Goal: Information Seeking & Learning: Learn about a topic

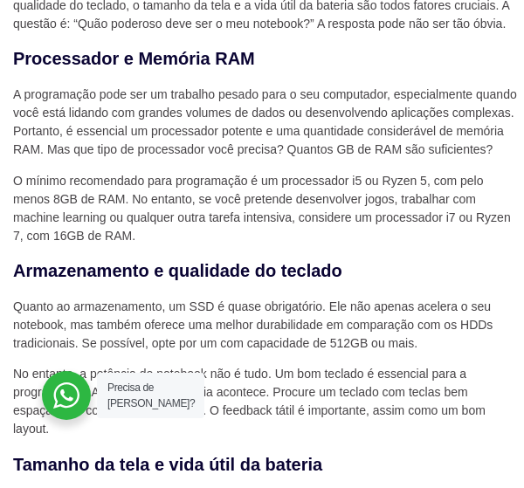
scroll to position [785, 0]
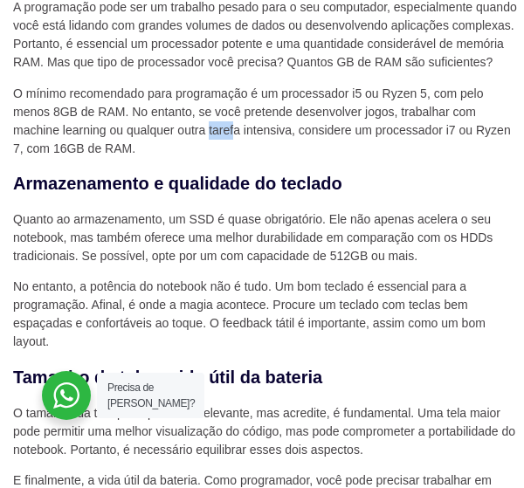
drag, startPoint x: 208, startPoint y: 132, endPoint x: 236, endPoint y: 132, distance: 27.9
click at [236, 132] on p "O mínimo recomendado para programação é um processador i5 ou Ryzen 5, com pelo …" at bounding box center [266, 121] width 506 height 73
click at [242, 137] on p "O mínimo recomendado para programação é um processador i5 ou Ryzen 5, com pelo …" at bounding box center [266, 121] width 506 height 73
drag, startPoint x: 213, startPoint y: 130, endPoint x: 242, endPoint y: 133, distance: 29.0
click at [242, 133] on p "O mínimo recomendado para programação é um processador i5 ou Ryzen 5, com pelo …" at bounding box center [266, 121] width 506 height 73
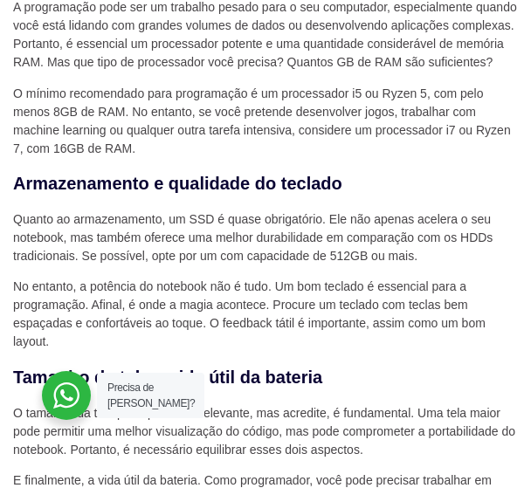
click at [247, 136] on p "O mínimo recomendado para programação é um processador i5 ou Ryzen 5, com pelo …" at bounding box center [266, 121] width 506 height 73
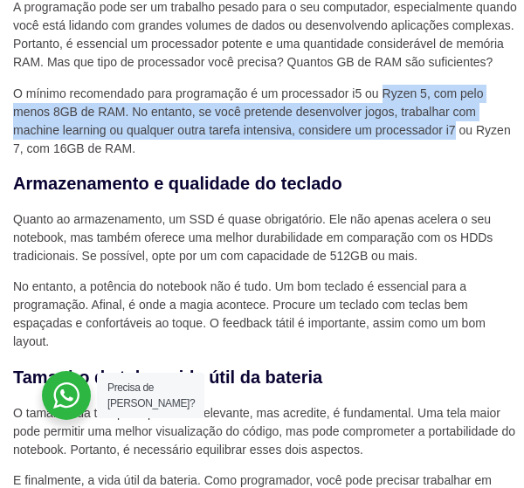
drag, startPoint x: 381, startPoint y: 98, endPoint x: 455, endPoint y: 128, distance: 79.4
click at [455, 128] on p "O mínimo recomendado para programação é um processador i5 ou Ryzen 5, com pelo …" at bounding box center [266, 121] width 506 height 73
click at [441, 123] on p "O mínimo recomendado para programação é um processador i5 ou Ryzen 5, com pelo …" at bounding box center [266, 121] width 506 height 73
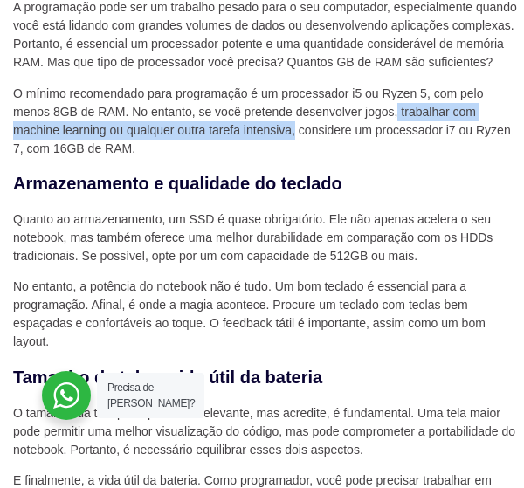
drag, startPoint x: 397, startPoint y: 114, endPoint x: 295, endPoint y: 131, distance: 103.4
click at [295, 131] on p "O mínimo recomendado para programação é um processador i5 ou Ryzen 5, com pelo …" at bounding box center [266, 121] width 506 height 73
click at [276, 128] on p "O mínimo recomendado para programação é um processador i5 ou Ryzen 5, com pelo …" at bounding box center [266, 121] width 506 height 73
click at [293, 137] on p "O mínimo recomendado para programação é um processador i5 ou Ryzen 5, com pelo …" at bounding box center [266, 121] width 506 height 73
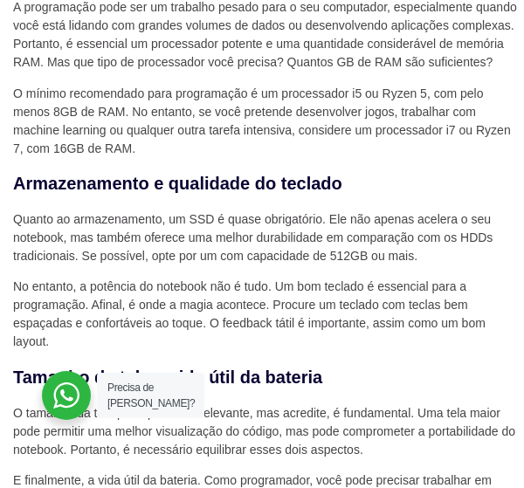
click at [300, 133] on p "O mínimo recomendado para programação é um processador i5 ou Ryzen 5, com pelo …" at bounding box center [266, 121] width 506 height 73
drag, startPoint x: 299, startPoint y: 130, endPoint x: 455, endPoint y: 133, distance: 156.2
click at [455, 133] on p "O mínimo recomendado para programação é um processador i5 ou Ryzen 5, com pelo …" at bounding box center [266, 121] width 506 height 73
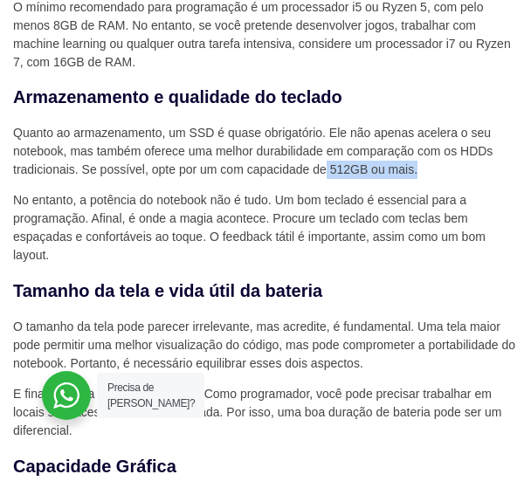
drag, startPoint x: 327, startPoint y: 170, endPoint x: 426, endPoint y: 173, distance: 98.6
click at [426, 173] on p "Quanto ao armazenamento, um SSD é quase obrigatório. Ele não apenas acelera o s…" at bounding box center [266, 151] width 506 height 55
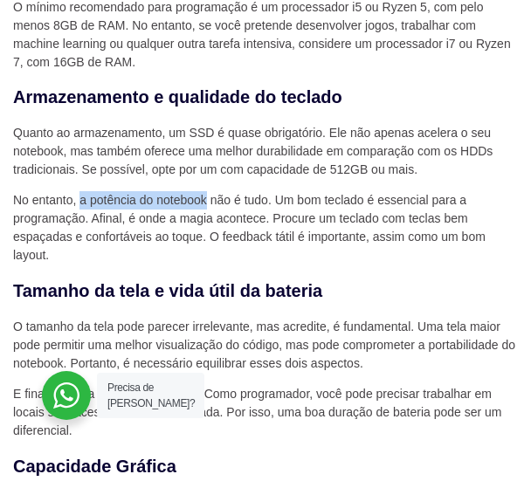
drag, startPoint x: 78, startPoint y: 204, endPoint x: 205, endPoint y: 198, distance: 127.5
click at [205, 198] on p "No entanto, a potência do notebook não é tudo. Um bom teclado é essencial para …" at bounding box center [266, 227] width 506 height 73
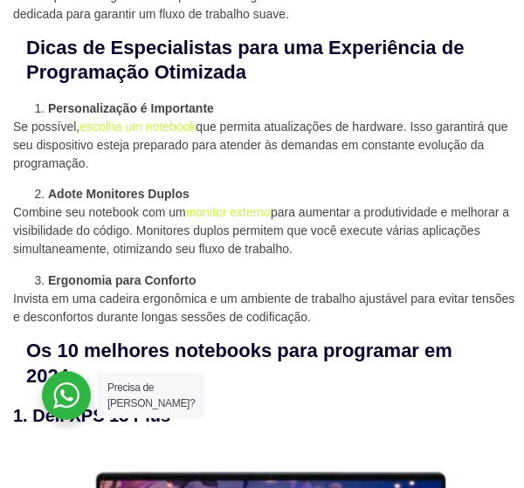
scroll to position [1483, 0]
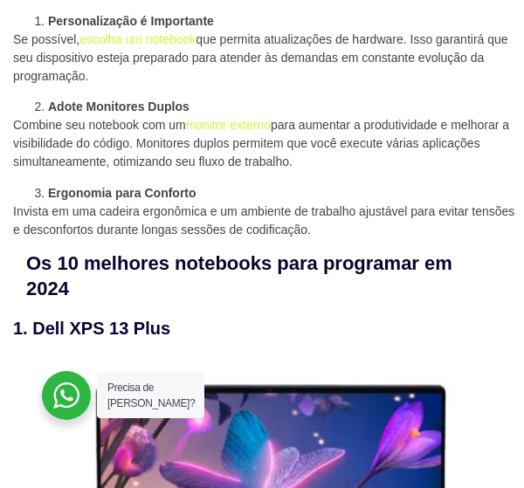
click at [98, 212] on p "Invista em uma cadeira ergonômica e um ambiente de trabalho ajustável para evit…" at bounding box center [266, 220] width 506 height 37
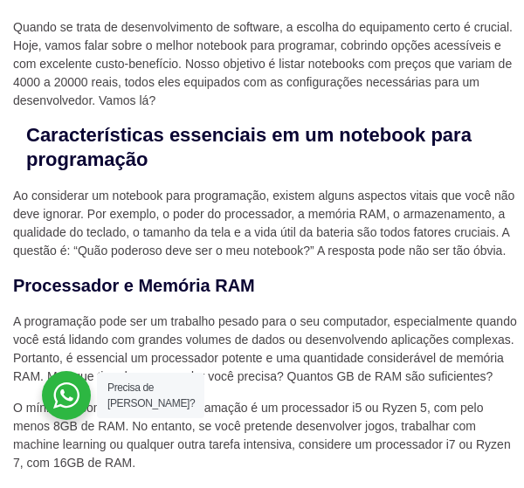
scroll to position [558, 0]
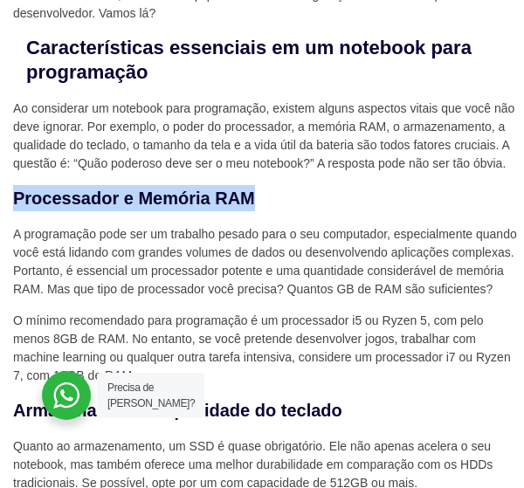
drag, startPoint x: 15, startPoint y: 191, endPoint x: 291, endPoint y: 183, distance: 275.8
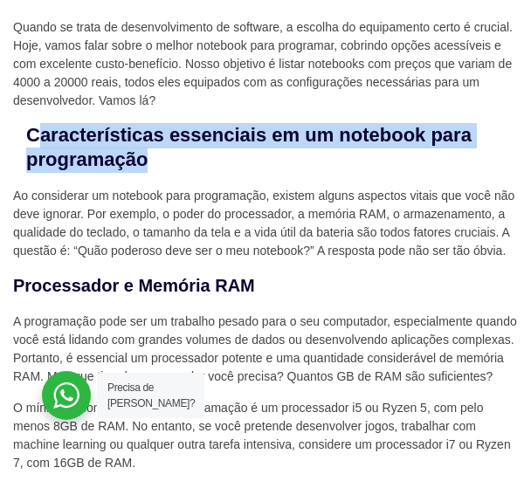
drag, startPoint x: 35, startPoint y: 135, endPoint x: 332, endPoint y: 162, distance: 297.9
click at [332, 162] on h2 "Características essenciais em um notebook para programação" at bounding box center [253, 148] width 455 height 50
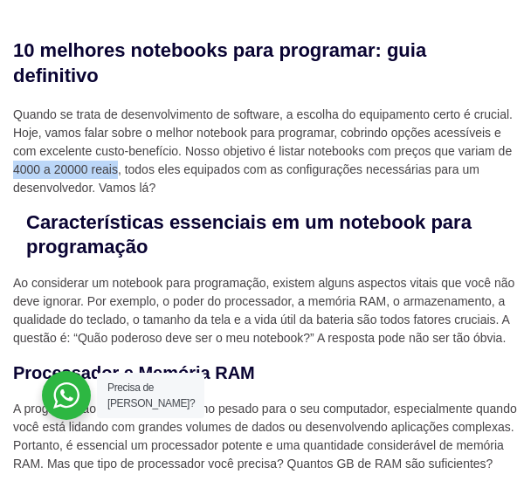
drag, startPoint x: 12, startPoint y: 170, endPoint x: 118, endPoint y: 170, distance: 105.6
click at [118, 170] on p "Quando se trata de desenvolvimento de software, a escolha do equipamento certo …" at bounding box center [266, 152] width 506 height 92
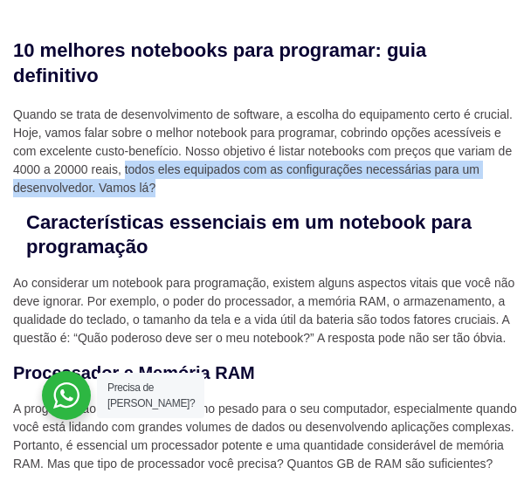
drag, startPoint x: 126, startPoint y: 166, endPoint x: 230, endPoint y: 187, distance: 106.8
click at [230, 187] on p "Quando se trata de desenvolvimento de software, a escolha do equipamento certo …" at bounding box center [266, 152] width 506 height 92
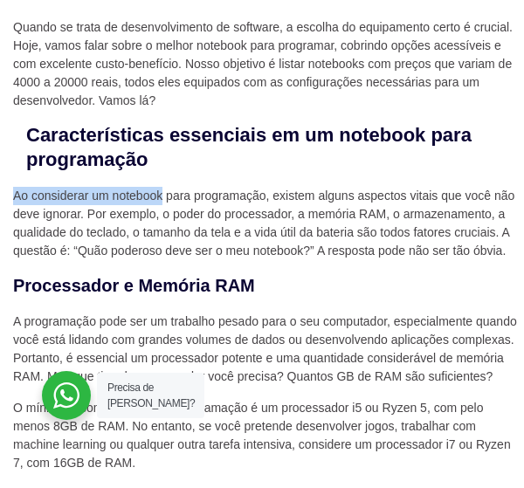
drag, startPoint x: 16, startPoint y: 196, endPoint x: 160, endPoint y: 194, distance: 144.0
click at [160, 194] on p "Ao considerar um notebook para programação, existem alguns aspectos vitais que …" at bounding box center [266, 223] width 506 height 73
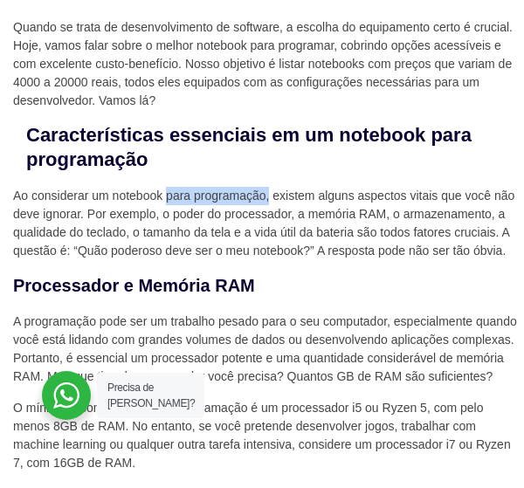
drag, startPoint x: 165, startPoint y: 194, endPoint x: 270, endPoint y: 203, distance: 106.0
click at [270, 203] on p "Ao considerar um notebook para programação, existem alguns aspectos vitais que …" at bounding box center [266, 223] width 506 height 73
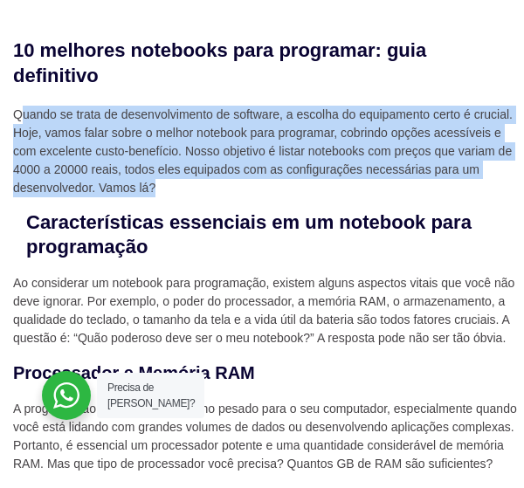
drag, startPoint x: 18, startPoint y: 116, endPoint x: 209, endPoint y: 190, distance: 205.0
click at [209, 190] on p "Quando se trata de desenvolvimento de software, a escolha do equipamento certo …" at bounding box center [266, 152] width 506 height 92
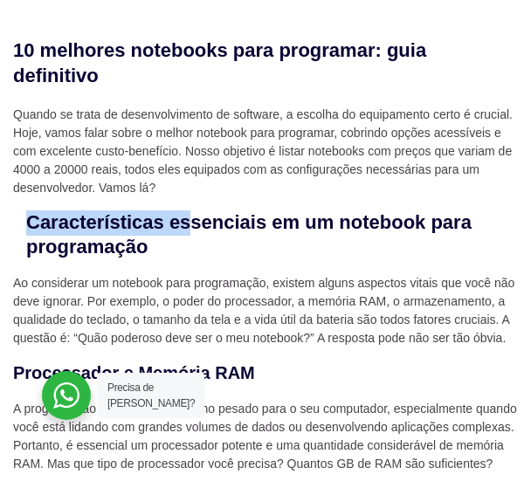
drag, startPoint x: 20, startPoint y: 220, endPoint x: 222, endPoint y: 231, distance: 202.7
click at [33, 226] on strong "Características essenciais em um notebook para programação" at bounding box center [248, 234] width 445 height 47
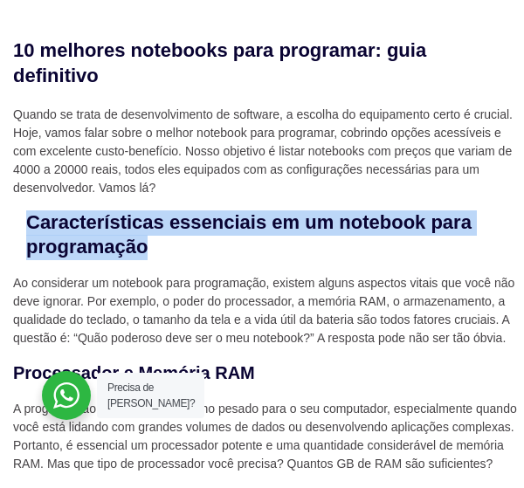
drag, startPoint x: 29, startPoint y: 224, endPoint x: 334, endPoint y: 244, distance: 306.0
click at [334, 244] on h2 "Características essenciais em um notebook para programação" at bounding box center [253, 235] width 455 height 50
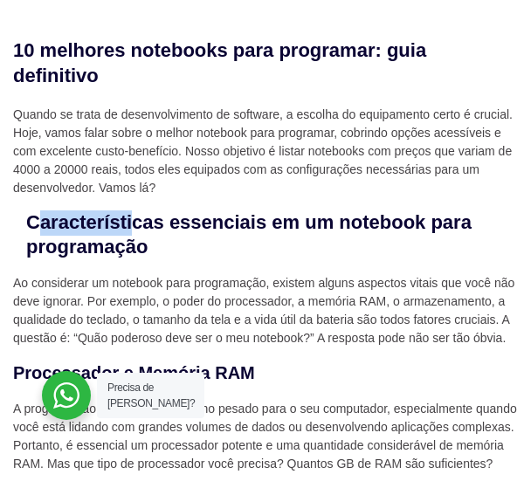
drag, startPoint x: 33, startPoint y: 224, endPoint x: 147, endPoint y: 234, distance: 114.7
click at [147, 234] on strong "Características essenciais em um notebook para programação" at bounding box center [248, 234] width 445 height 47
click at [26, 224] on strong "Características essenciais em um notebook para programação" at bounding box center [248, 234] width 445 height 47
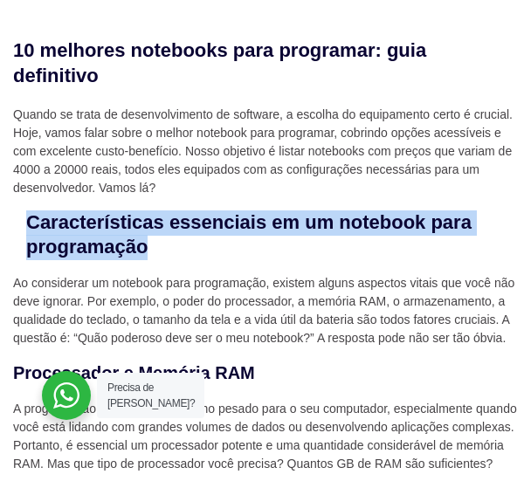
drag, startPoint x: 26, startPoint y: 224, endPoint x: 324, endPoint y: 252, distance: 298.8
click at [324, 252] on h2 "Características essenciais em um notebook para programação" at bounding box center [253, 235] width 455 height 50
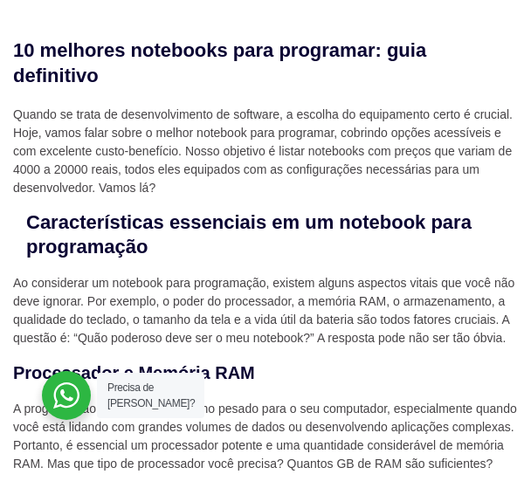
click at [377, 220] on strong "Características essenciais em um notebook para programação" at bounding box center [248, 234] width 445 height 47
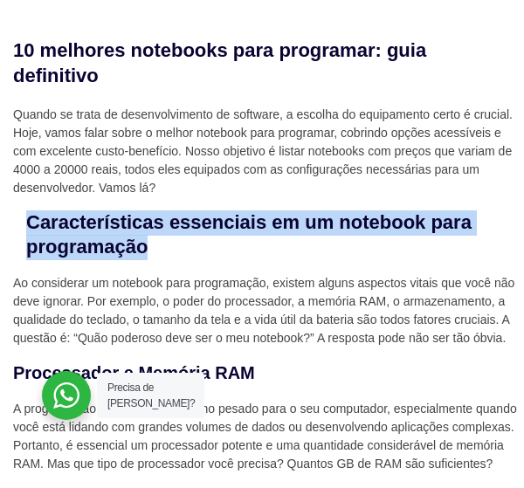
drag, startPoint x: 28, startPoint y: 224, endPoint x: 334, endPoint y: 255, distance: 307.8
click at [334, 255] on h2 "Características essenciais em um notebook para programação" at bounding box center [253, 235] width 455 height 50
drag, startPoint x: 48, startPoint y: 215, endPoint x: 37, endPoint y: 218, distance: 11.9
click at [46, 215] on strong "Características essenciais em um notebook para programação" at bounding box center [248, 234] width 445 height 47
click at [31, 220] on strong "Características essenciais em um notebook para programação" at bounding box center [248, 234] width 445 height 47
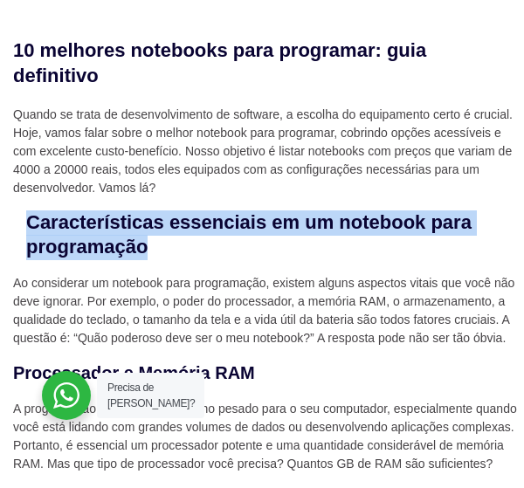
drag, startPoint x: 29, startPoint y: 220, endPoint x: 318, endPoint y: 251, distance: 291.4
click at [318, 251] on strong "Características essenciais em um notebook para programação" at bounding box center [248, 234] width 445 height 47
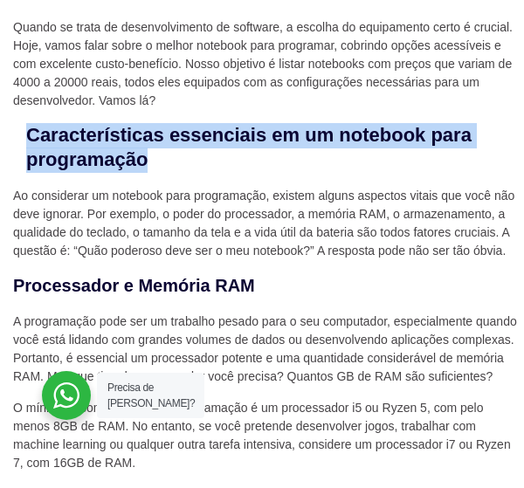
click at [71, 140] on strong "Características essenciais em um notebook para programação" at bounding box center [248, 147] width 445 height 47
drag, startPoint x: 28, startPoint y: 138, endPoint x: 331, endPoint y: 162, distance: 303.8
click at [331, 162] on h2 "Características essenciais em um notebook para programação" at bounding box center [253, 148] width 455 height 50
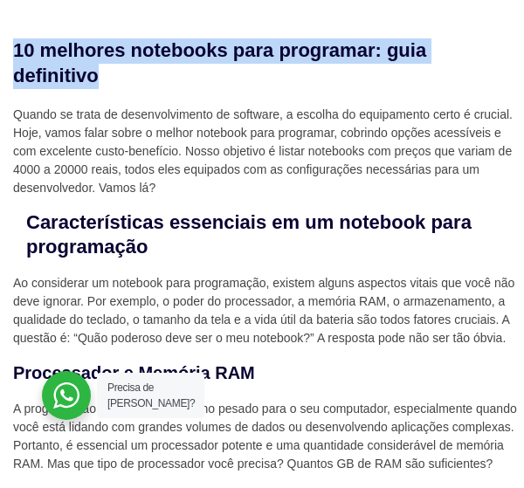
drag, startPoint x: 17, startPoint y: 50, endPoint x: 99, endPoint y: 71, distance: 85.5
click at [99, 71] on h2 "10 melhores notebooks para programar: guia definitivo" at bounding box center [240, 63] width 455 height 50
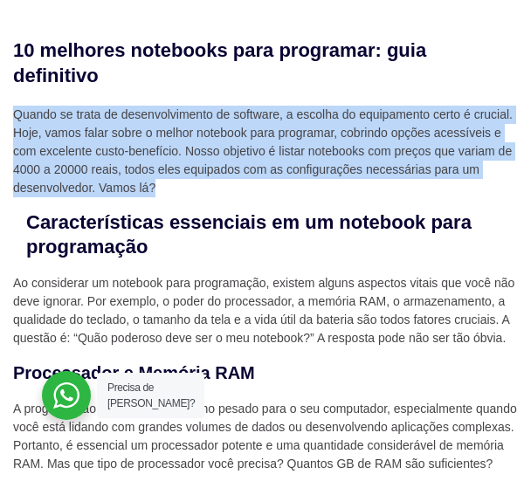
drag, startPoint x: 14, startPoint y: 113, endPoint x: 157, endPoint y: 191, distance: 162.8
click at [157, 191] on p "Quando se trata de desenvolvimento de software, a escolha do equipamento certo …" at bounding box center [266, 152] width 506 height 92
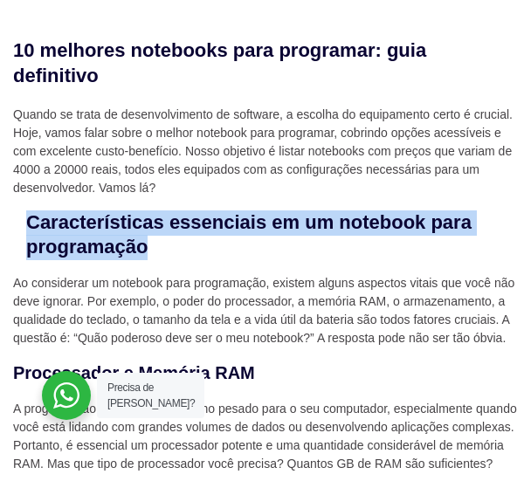
drag, startPoint x: 28, startPoint y: 221, endPoint x: 325, endPoint y: 255, distance: 299.5
click at [325, 255] on h2 "Características essenciais em um notebook para programação" at bounding box center [253, 235] width 455 height 50
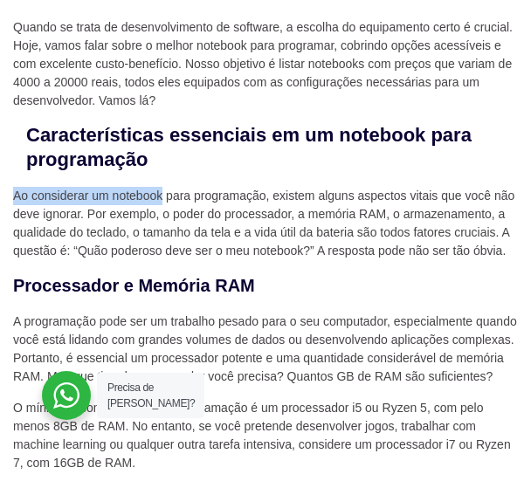
drag, startPoint x: 12, startPoint y: 197, endPoint x: 162, endPoint y: 198, distance: 150.1
click at [162, 198] on p "Ao considerar um notebook para programação, existem alguns aspectos vitais que …" at bounding box center [266, 223] width 506 height 73
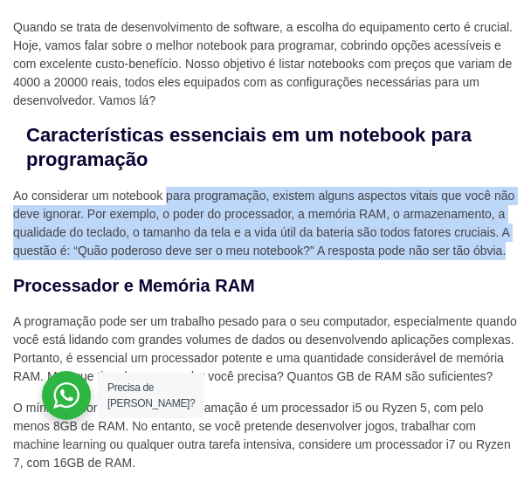
drag, startPoint x: 165, startPoint y: 198, endPoint x: 513, endPoint y: 255, distance: 352.7
click at [513, 255] on p "Ao considerar um notebook para programação, existem alguns aspectos vitais que …" at bounding box center [266, 223] width 506 height 73
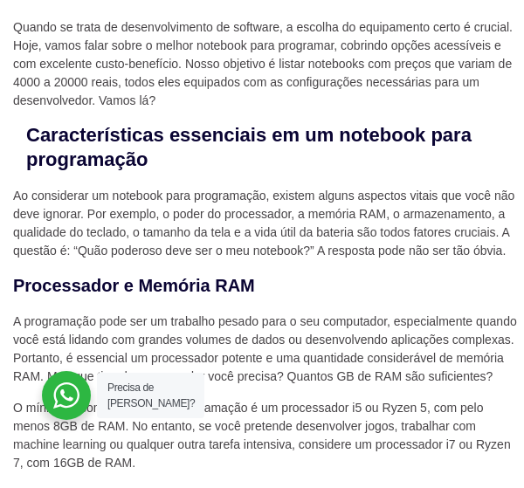
click at [14, 195] on p "Ao considerar um notebook para programação, existem alguns aspectos vitais que …" at bounding box center [266, 223] width 506 height 73
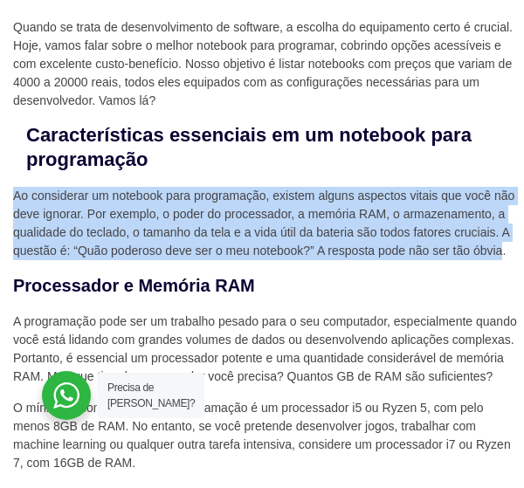
drag, startPoint x: 14, startPoint y: 195, endPoint x: 503, endPoint y: 248, distance: 492.3
click at [503, 248] on p "Ao considerar um notebook para programação, existem alguns aspectos vitais que …" at bounding box center [266, 223] width 506 height 73
click at [33, 192] on p "Ao considerar um notebook para programação, existem alguns aspectos vitais que …" at bounding box center [266, 223] width 506 height 73
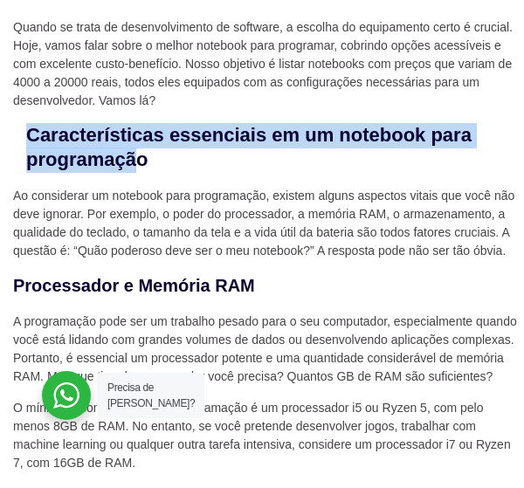
drag, startPoint x: 27, startPoint y: 132, endPoint x: 305, endPoint y: 167, distance: 279.7
click at [305, 167] on strong "Características essenciais em um notebook para programação" at bounding box center [248, 147] width 445 height 47
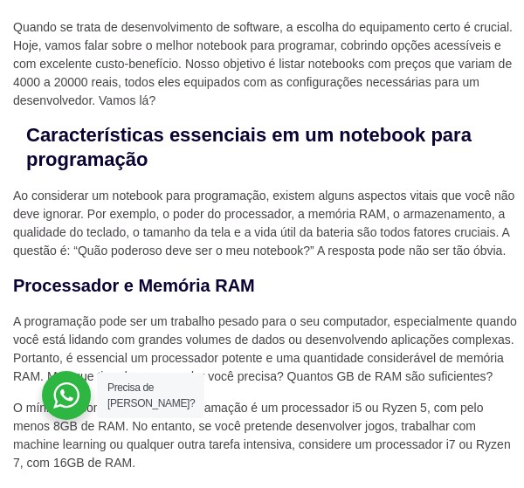
click at [95, 210] on p "Ao considerar um notebook para programação, existem alguns aspectos vitais que …" at bounding box center [266, 223] width 506 height 73
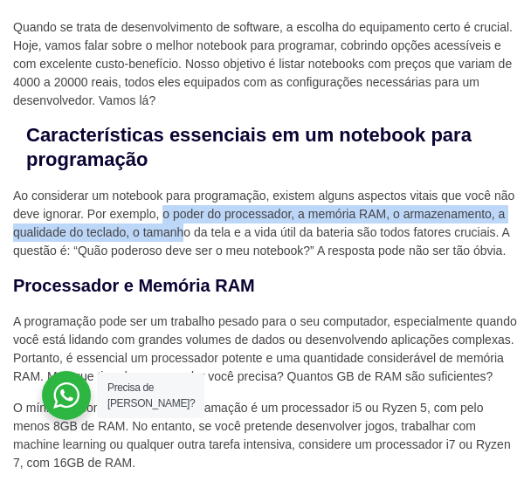
drag, startPoint x: 174, startPoint y: 214, endPoint x: 182, endPoint y: 233, distance: 21.1
click at [182, 233] on p "Ao considerar um notebook para programação, existem alguns aspectos vitais que …" at bounding box center [266, 223] width 506 height 73
click at [198, 220] on p "Ao considerar um notebook para programação, existem alguns aspectos vitais que …" at bounding box center [266, 223] width 506 height 73
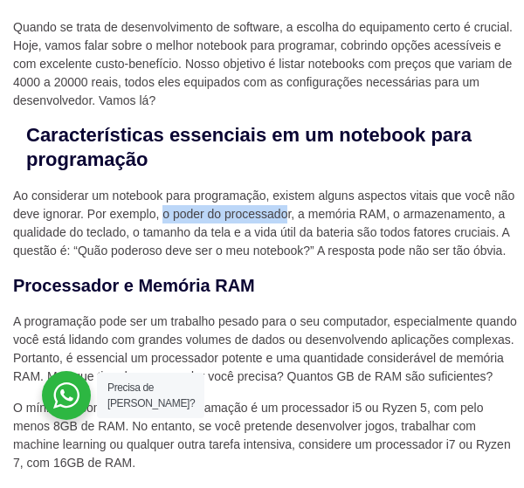
drag, startPoint x: 163, startPoint y: 215, endPoint x: 285, endPoint y: 216, distance: 122.2
click at [285, 216] on p "Ao considerar um notebook para programação, existem alguns aspectos vitais que …" at bounding box center [266, 223] width 506 height 73
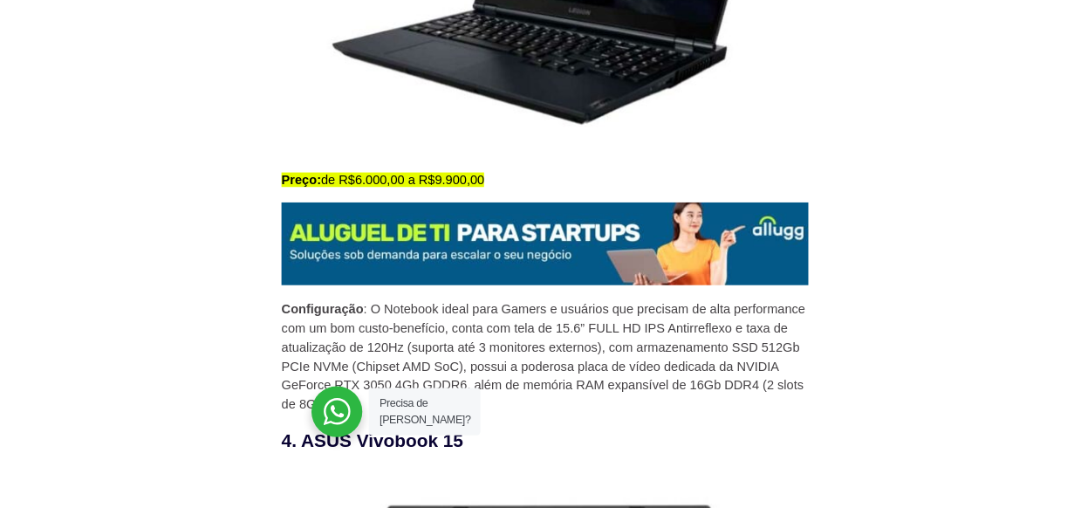
scroll to position [2914, 0]
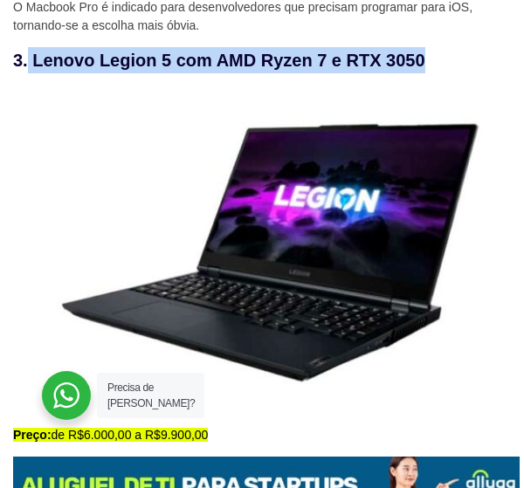
drag, startPoint x: 30, startPoint y: 62, endPoint x: 426, endPoint y: 58, distance: 396.1
click at [426, 58] on h3 "3. Lenovo Legion 5 com AMD Ryzen 7 e RTX 3050" at bounding box center [266, 60] width 506 height 26
copy h3 "Lenovo Legion 5 com AMD Ryzen 7 e RTX 3050"
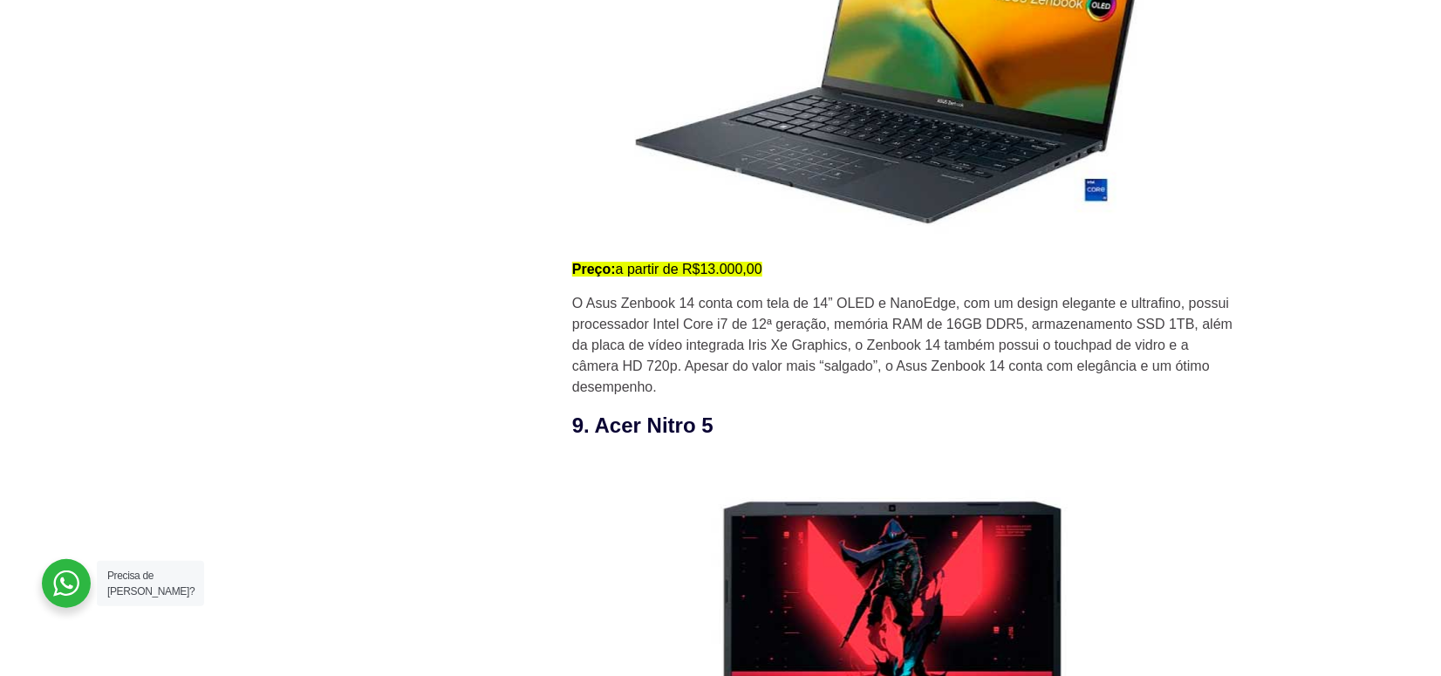
scroll to position [7132, 0]
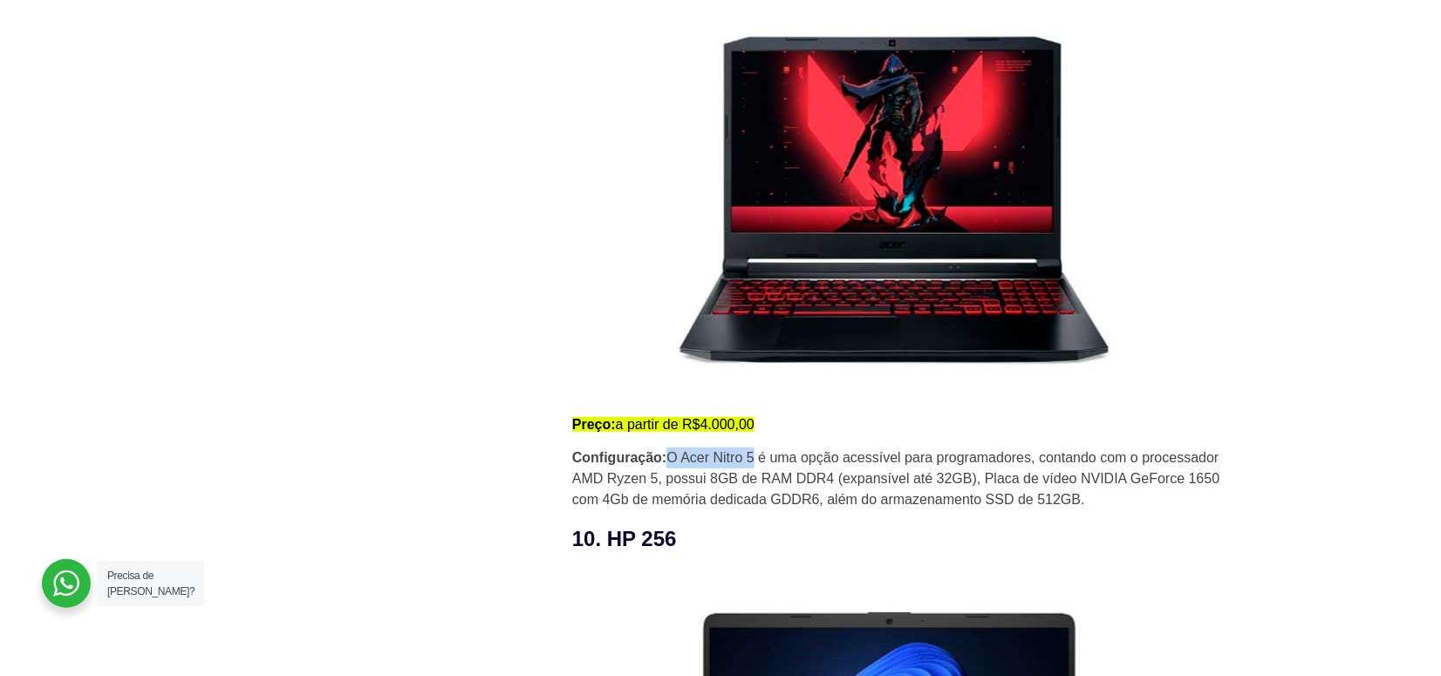
drag, startPoint x: 673, startPoint y: 462, endPoint x: 759, endPoint y: 457, distance: 86.5
click at [523, 457] on p "Configuração: O Acer Nitro 5 é uma opção acessível para programadores, contando…" at bounding box center [903, 479] width 663 height 63
copy p "O Acer Nitro 5"
